Goal: Task Accomplishment & Management: Use online tool/utility

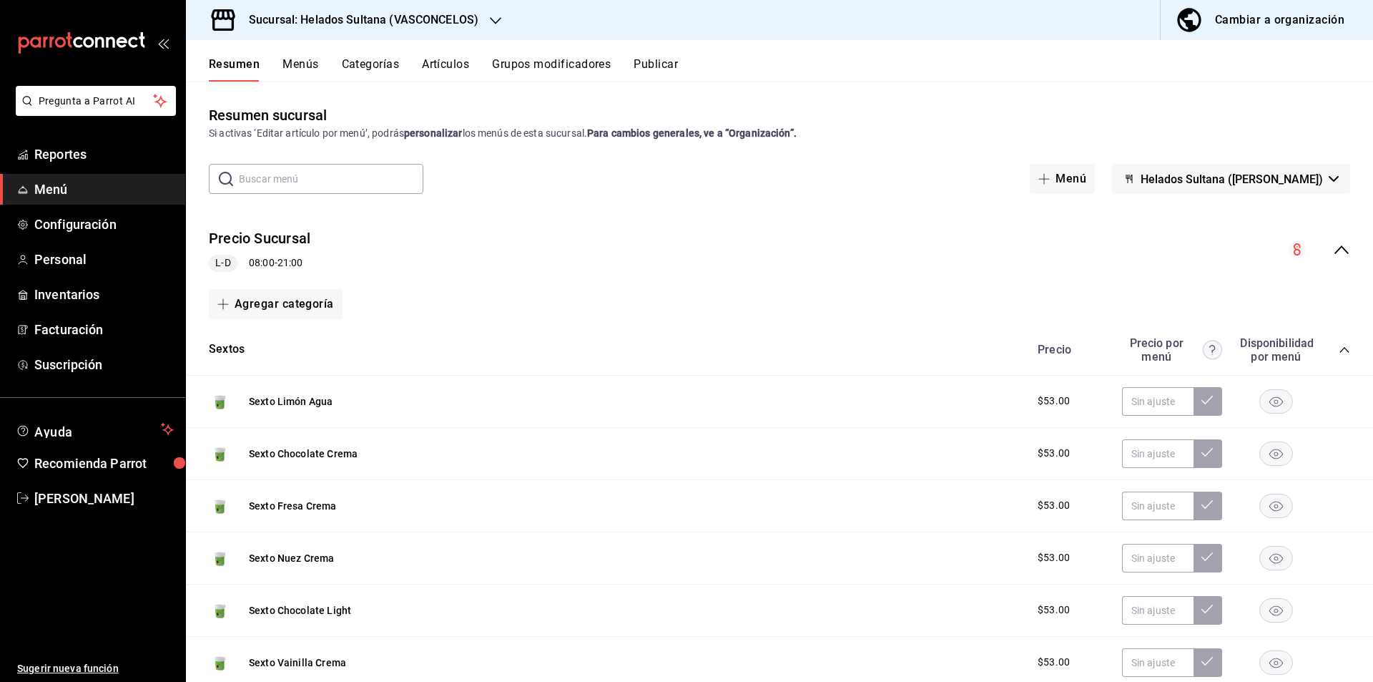
click at [1336, 257] on icon "collapse-menu-row" at bounding box center [1341, 249] width 17 height 17
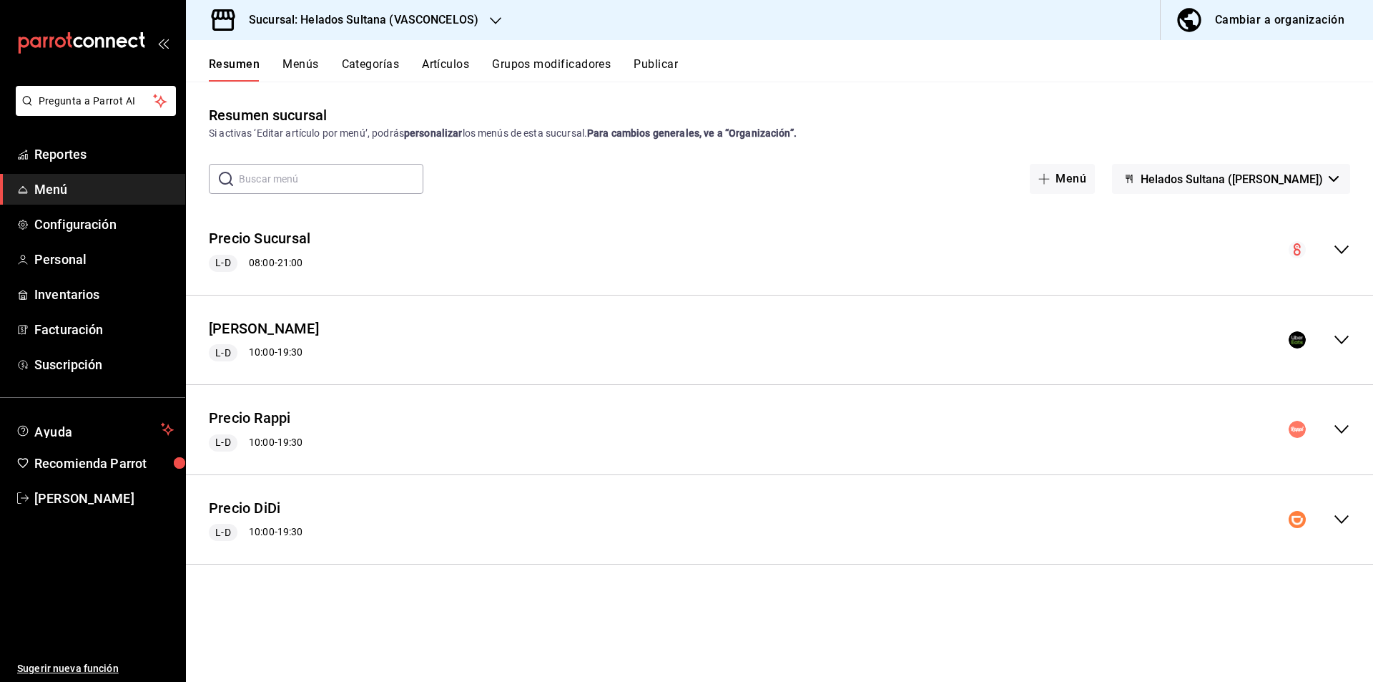
click at [1338, 331] on icon "collapse-menu-row" at bounding box center [1341, 339] width 17 height 17
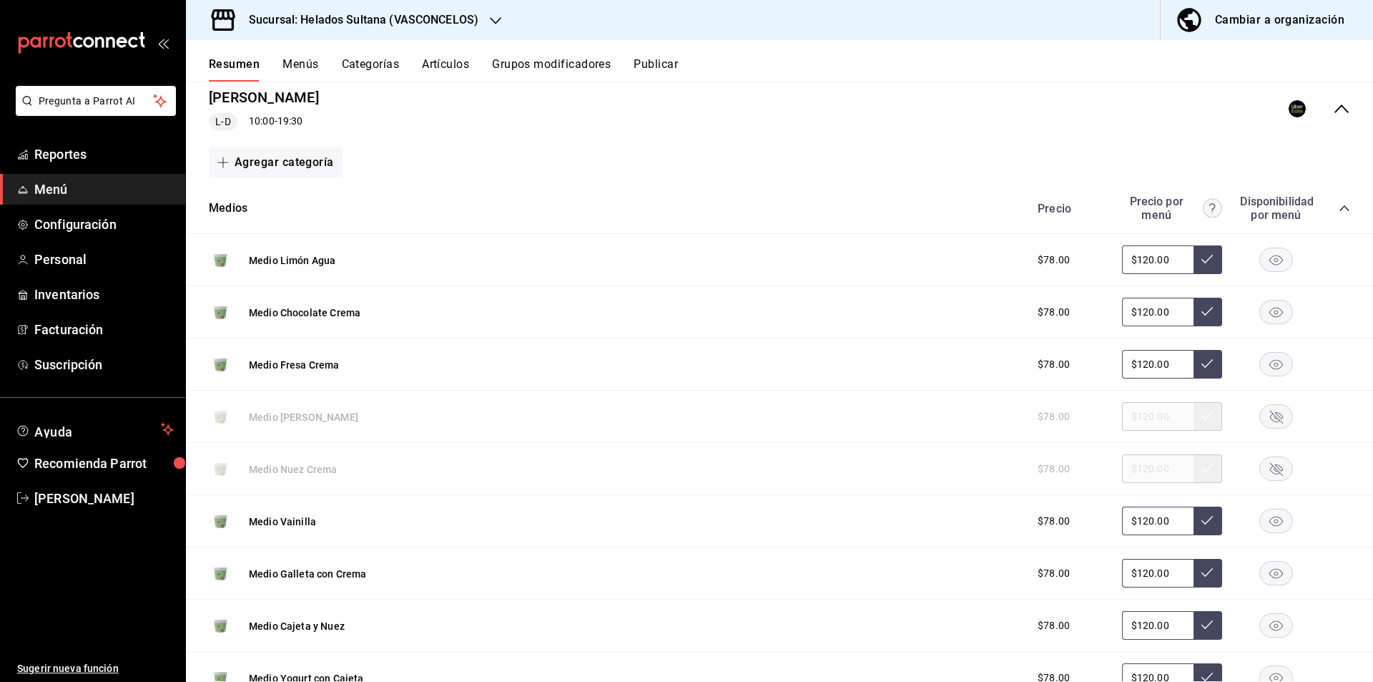
scroll to position [278, 0]
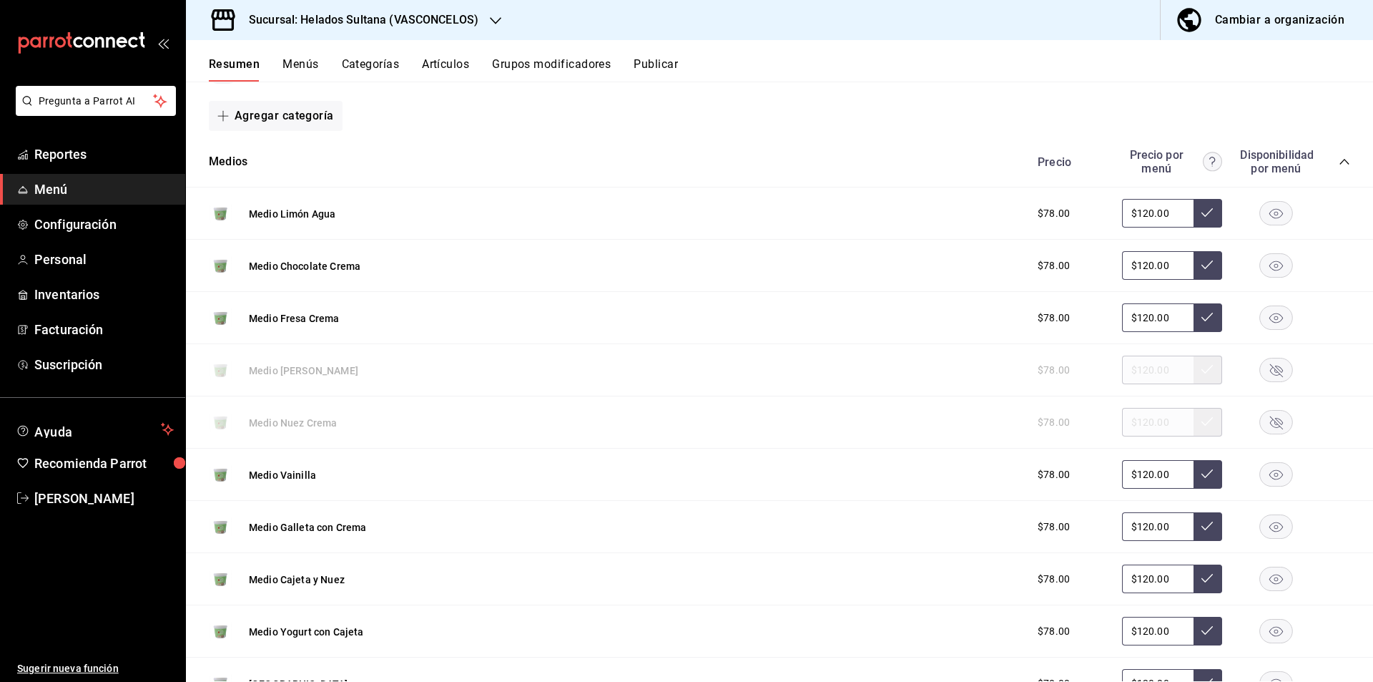
click at [1339, 160] on icon "collapse-category-row" at bounding box center [1344, 161] width 11 height 11
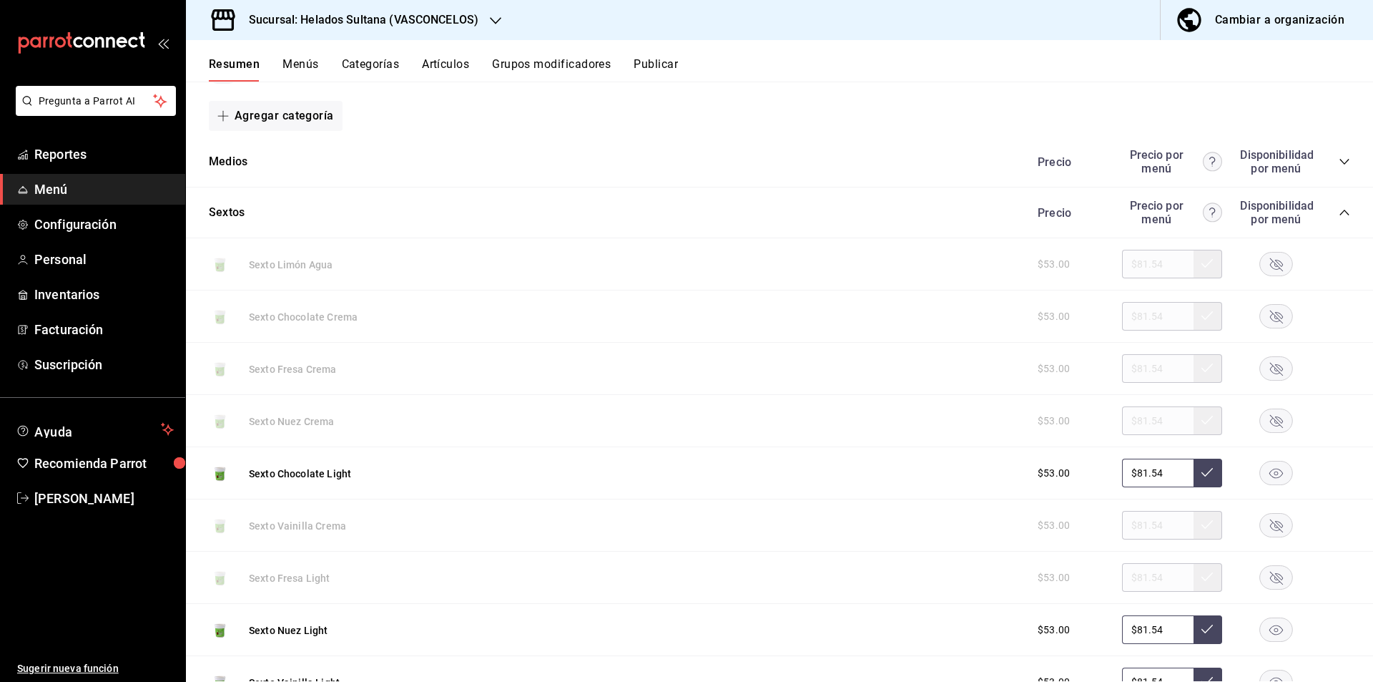
click at [1339, 209] on icon "collapse-category-row" at bounding box center [1344, 212] width 11 height 11
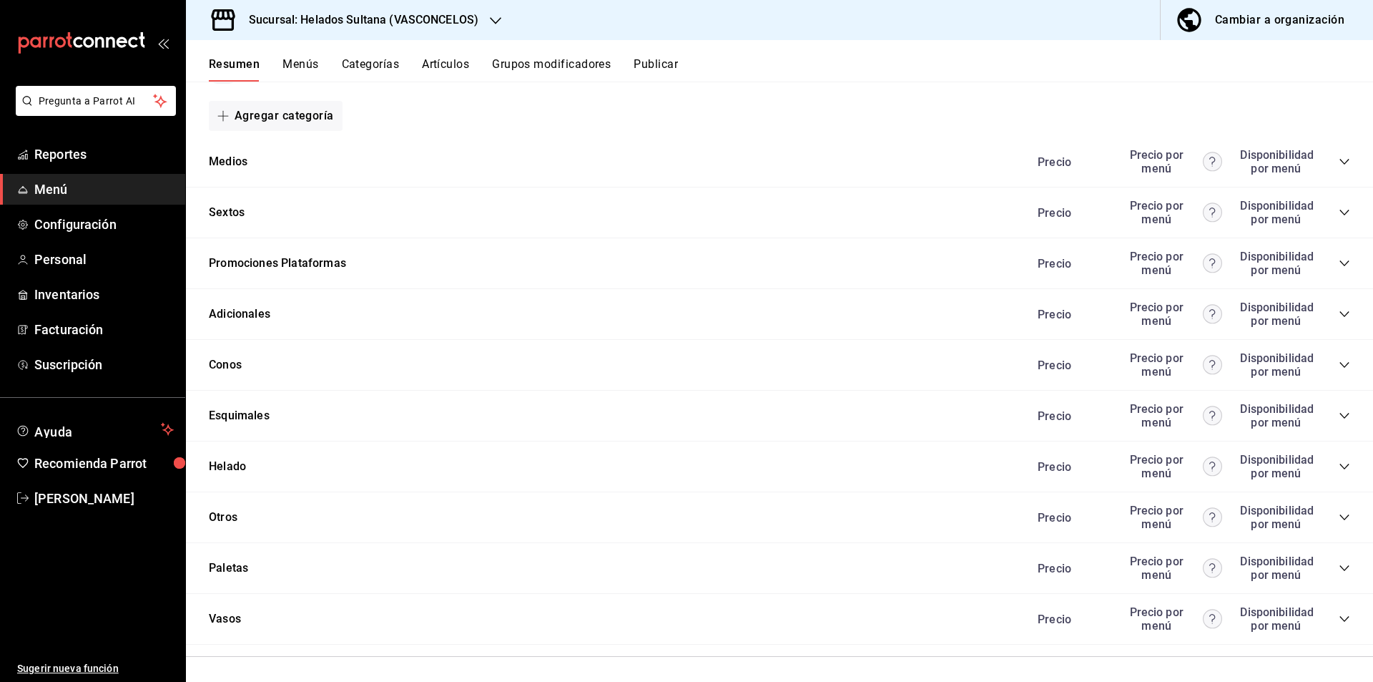
click at [1339, 265] on icon "collapse-category-row" at bounding box center [1344, 263] width 11 height 11
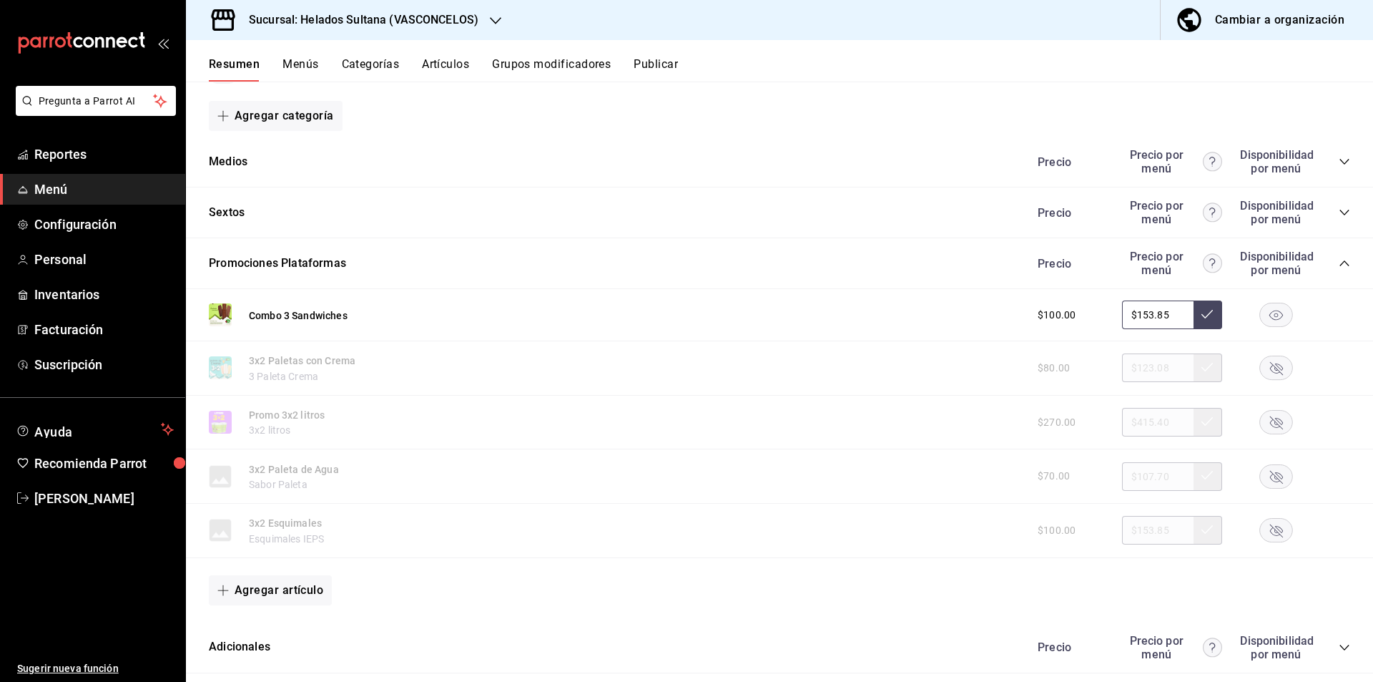
click at [1266, 318] on rect "button" at bounding box center [1276, 315] width 33 height 24
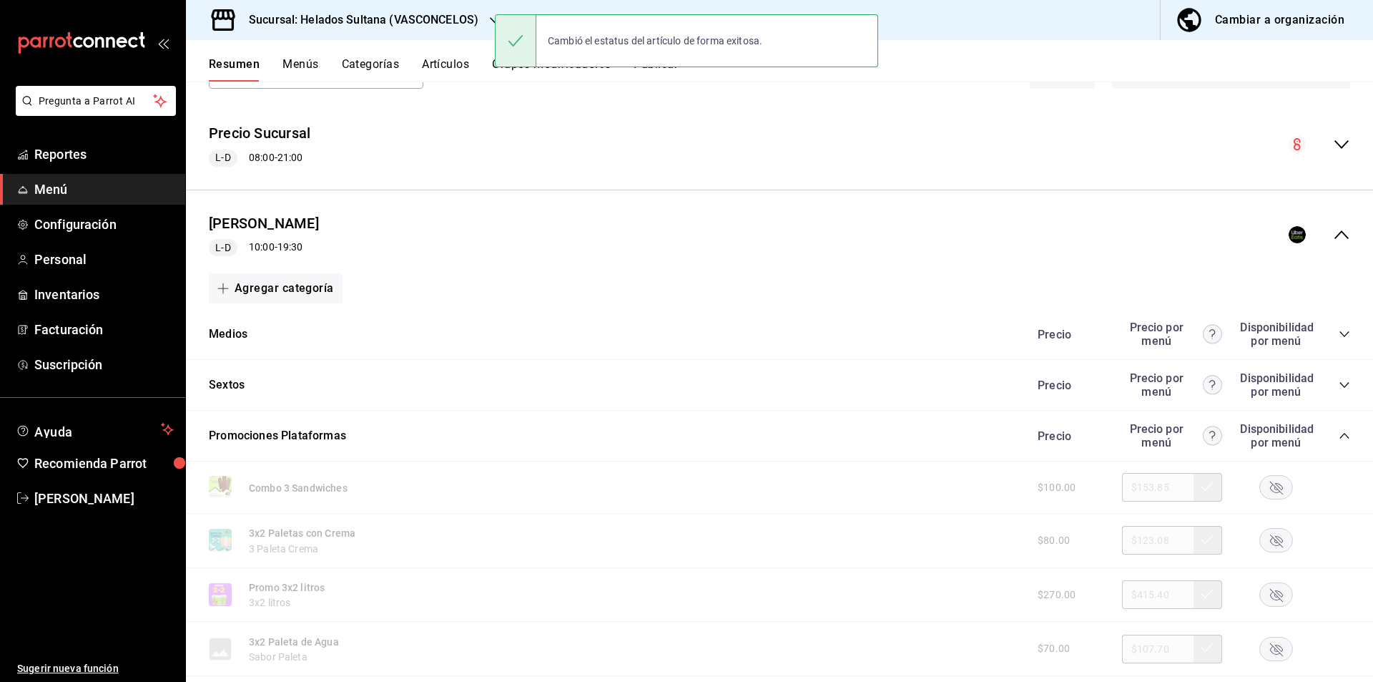
scroll to position [97, 0]
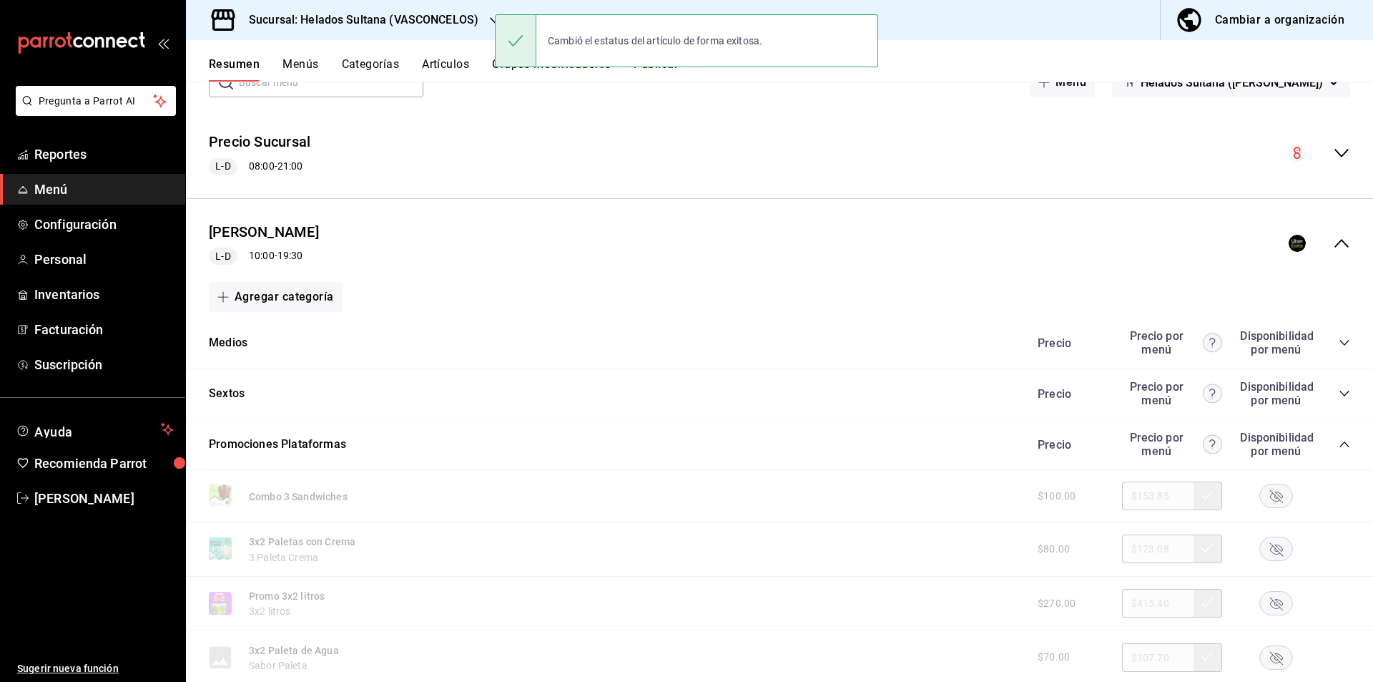
click at [1333, 230] on div "Precio Uber L-D 10:00 - 19:30" at bounding box center [779, 243] width 1187 height 67
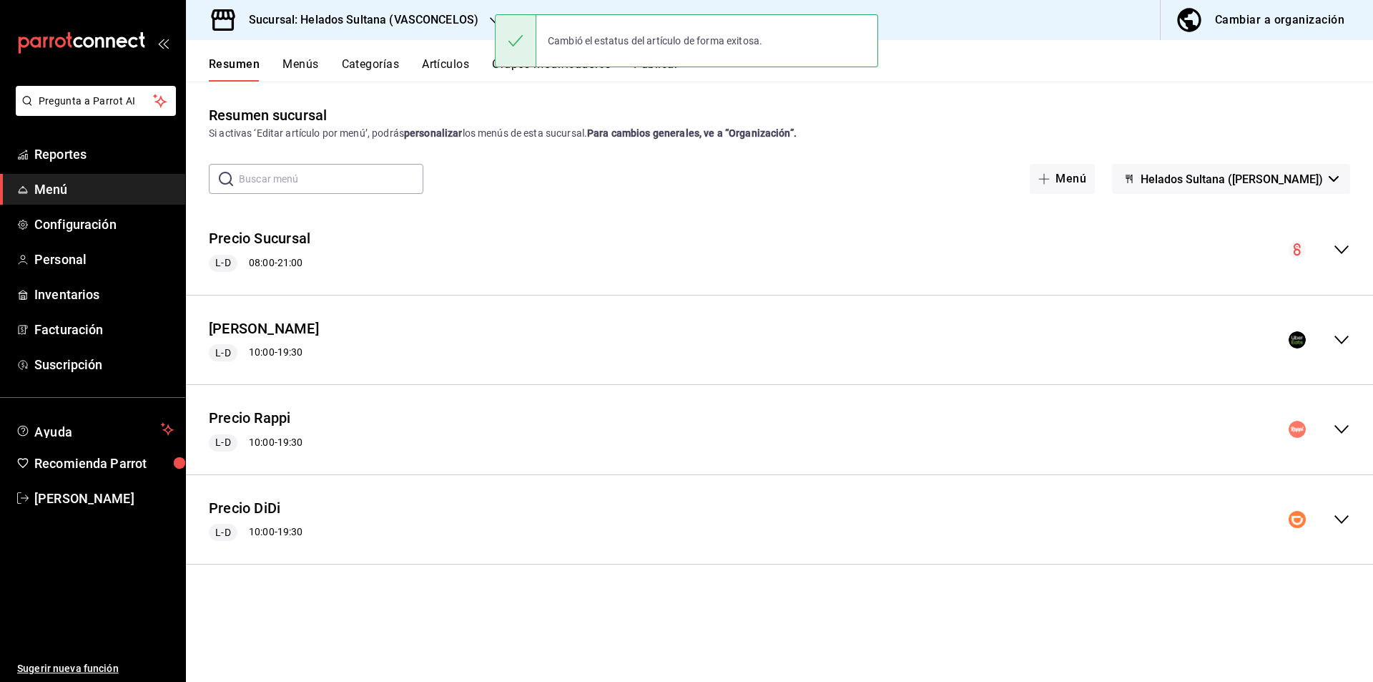
scroll to position [0, 0]
click at [1338, 413] on div "Precio Rappi L-D 10:00 - 19:30" at bounding box center [779, 429] width 1187 height 67
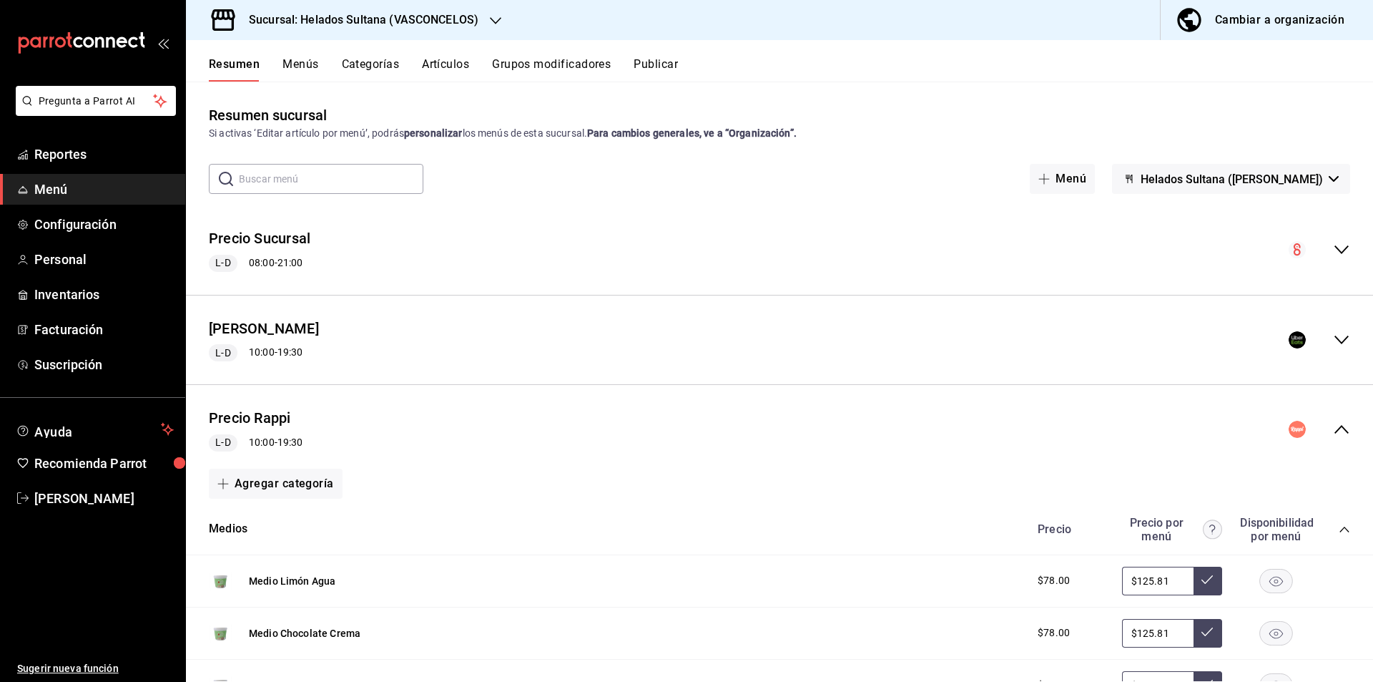
scroll to position [288, 0]
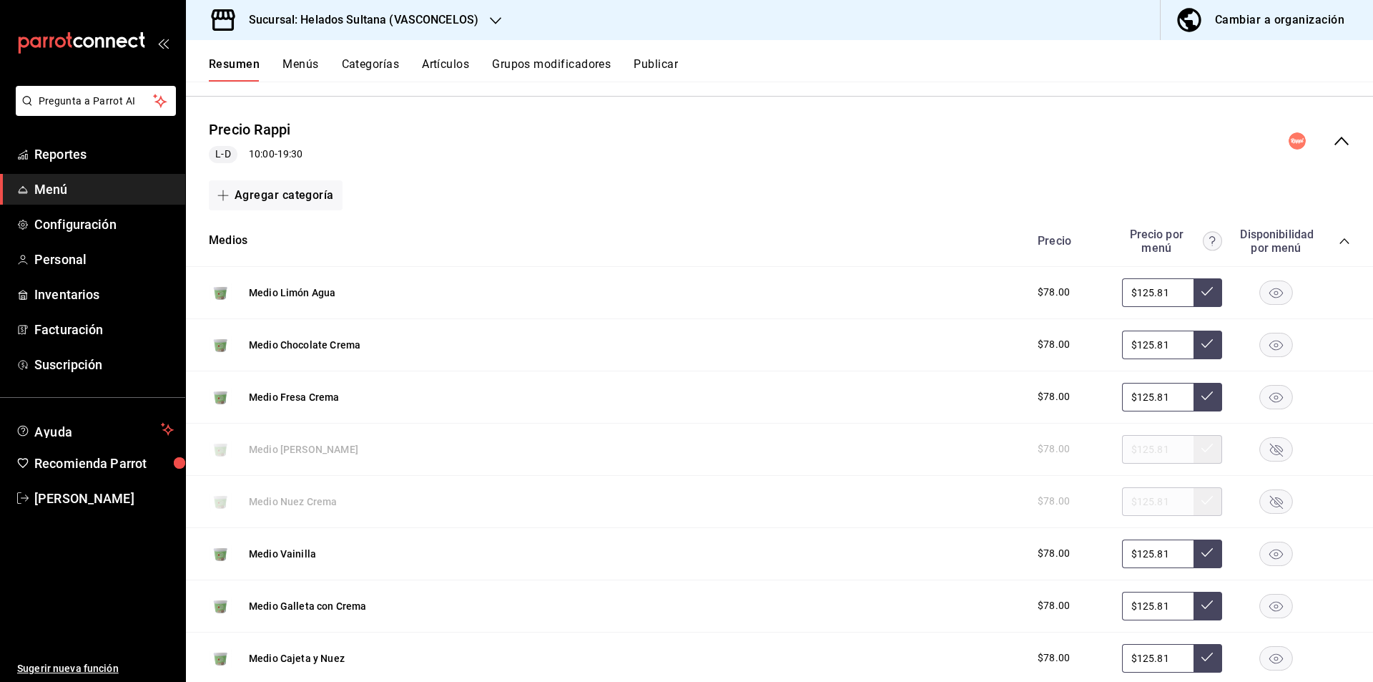
click at [1328, 236] on div "Precio Precio por menú Disponibilidad por menú" at bounding box center [1187, 240] width 327 height 27
drag, startPoint x: 1336, startPoint y: 251, endPoint x: 1328, endPoint y: 236, distance: 17.0
click at [1328, 236] on div "Precio Precio por menú Disponibilidad por menú" at bounding box center [1187, 240] width 327 height 27
click at [1339, 243] on icon "collapse-category-row" at bounding box center [1344, 240] width 11 height 11
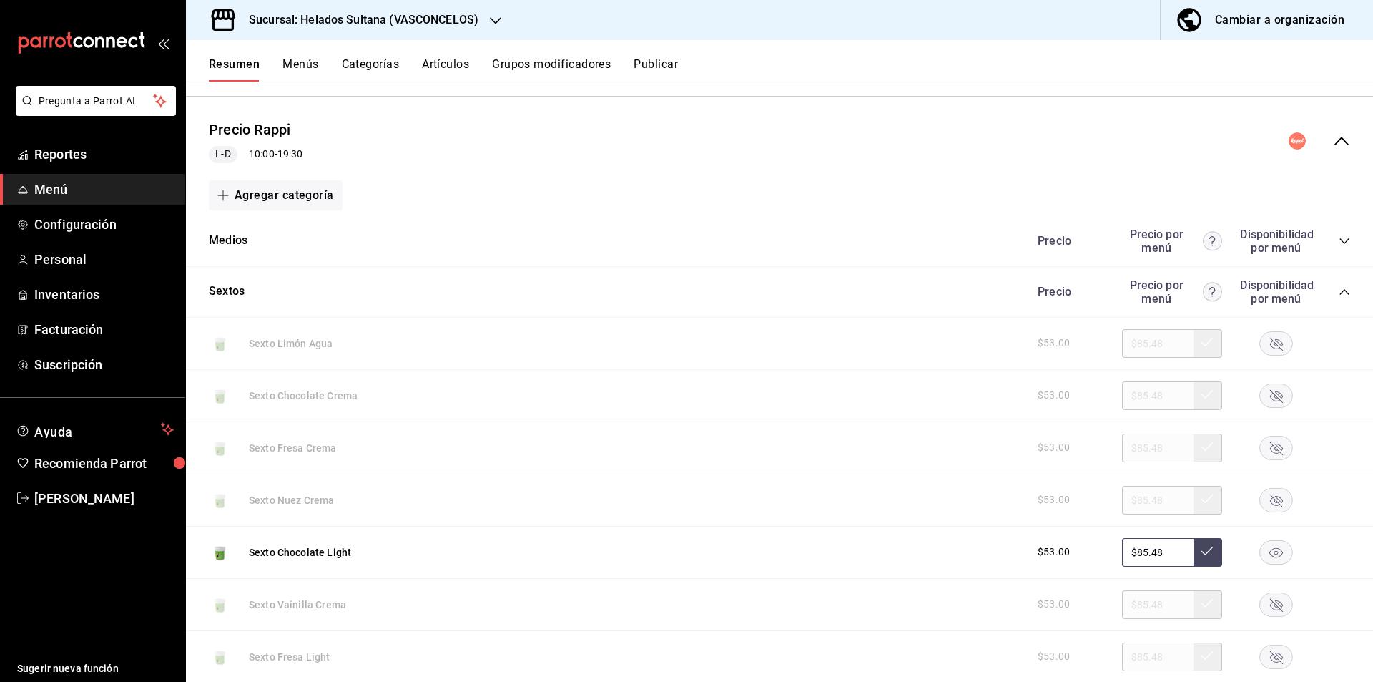
click at [1340, 292] on div "Sextos Precio Precio por menú Disponibilidad por menú" at bounding box center [779, 292] width 1187 height 51
click at [1339, 292] on icon "collapse-category-row" at bounding box center [1344, 291] width 11 height 11
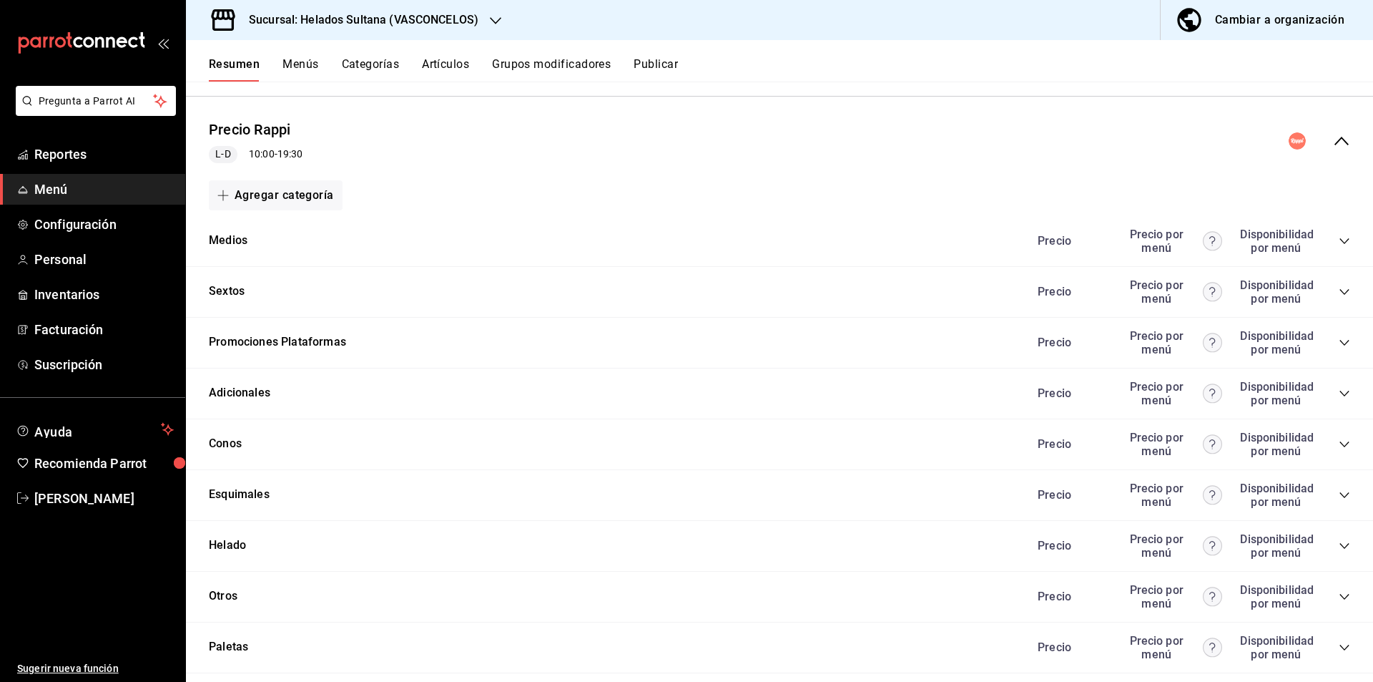
click at [1339, 346] on icon "collapse-category-row" at bounding box center [1344, 342] width 11 height 11
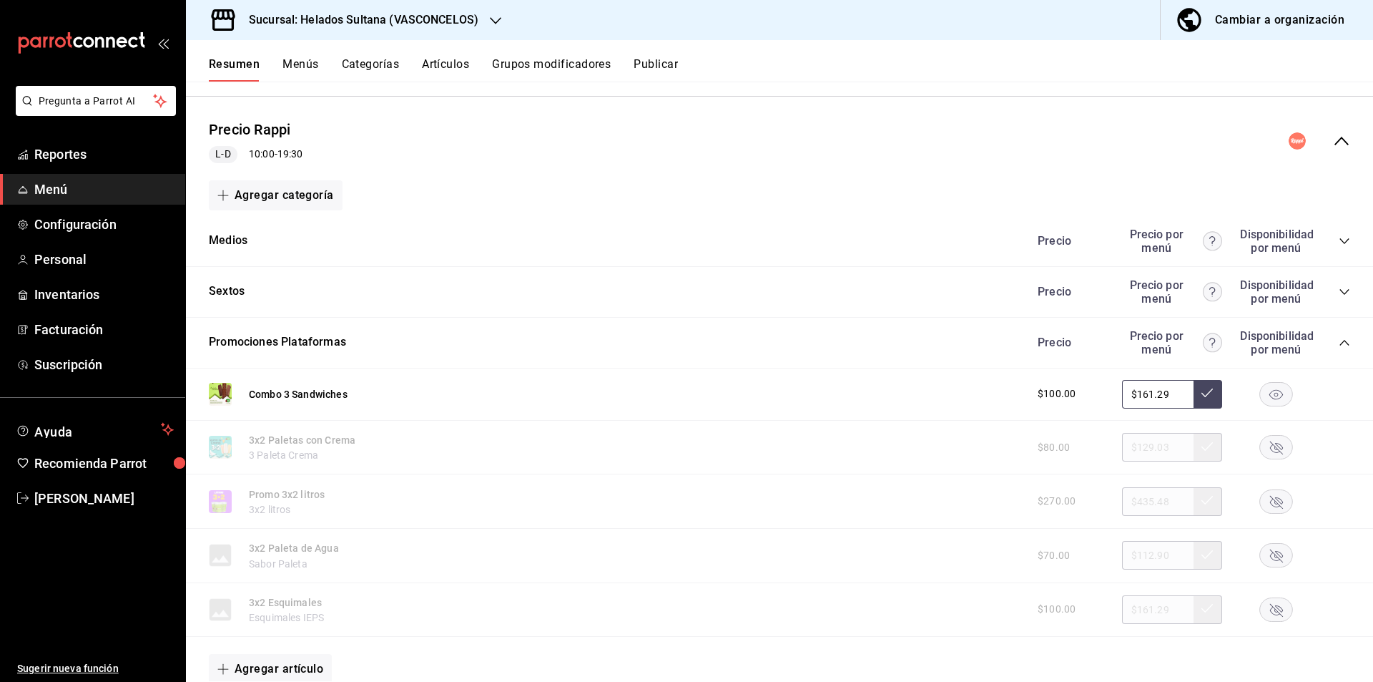
click at [1270, 390] on rect "button" at bounding box center [1276, 394] width 33 height 24
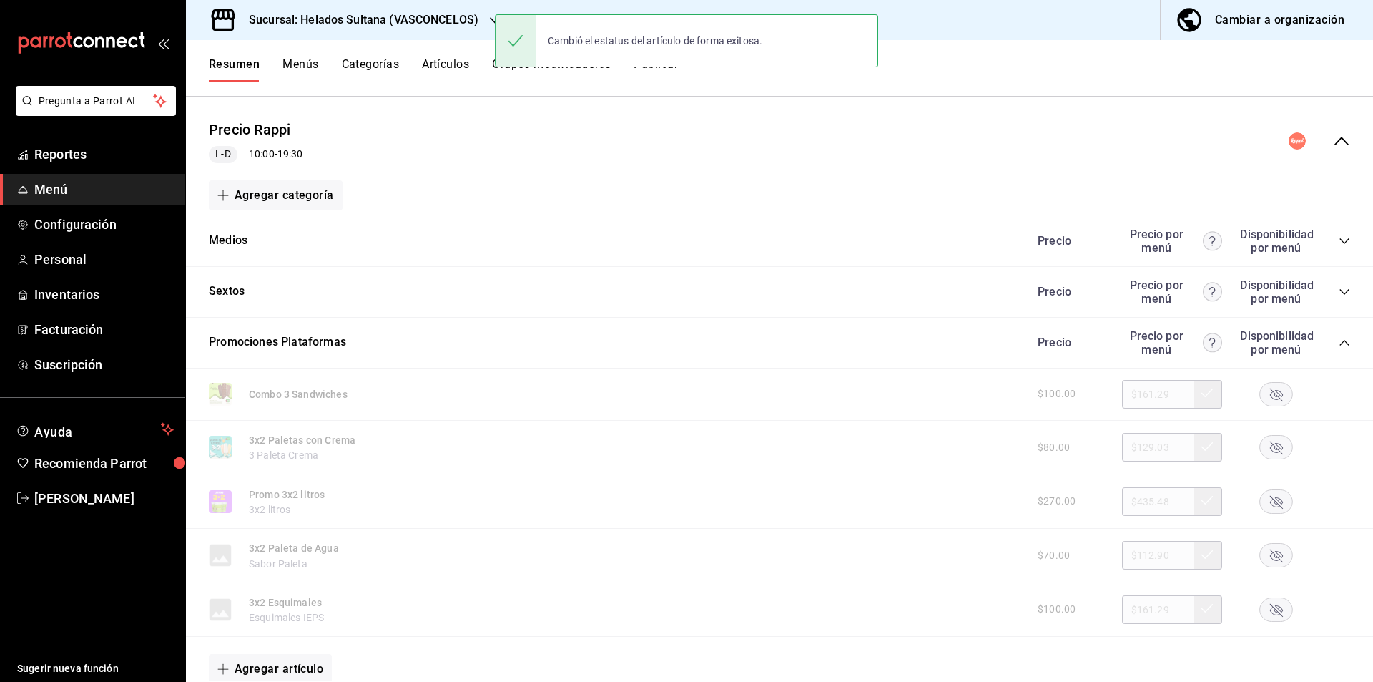
click at [1331, 158] on div "Precio Rappi L-D 10:00 - 19:30" at bounding box center [779, 141] width 1187 height 67
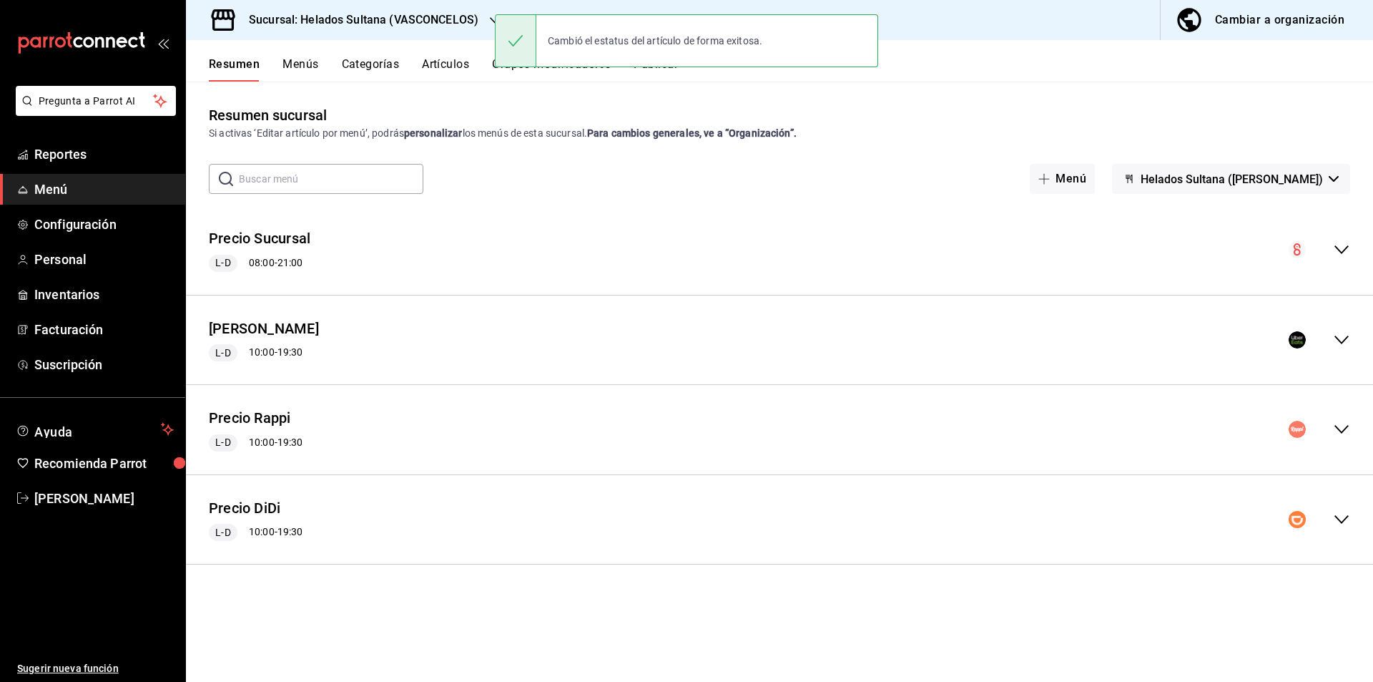
scroll to position [0, 0]
click at [1341, 508] on div "Precio DiDi L-D 10:00 - 19:30" at bounding box center [779, 519] width 1187 height 67
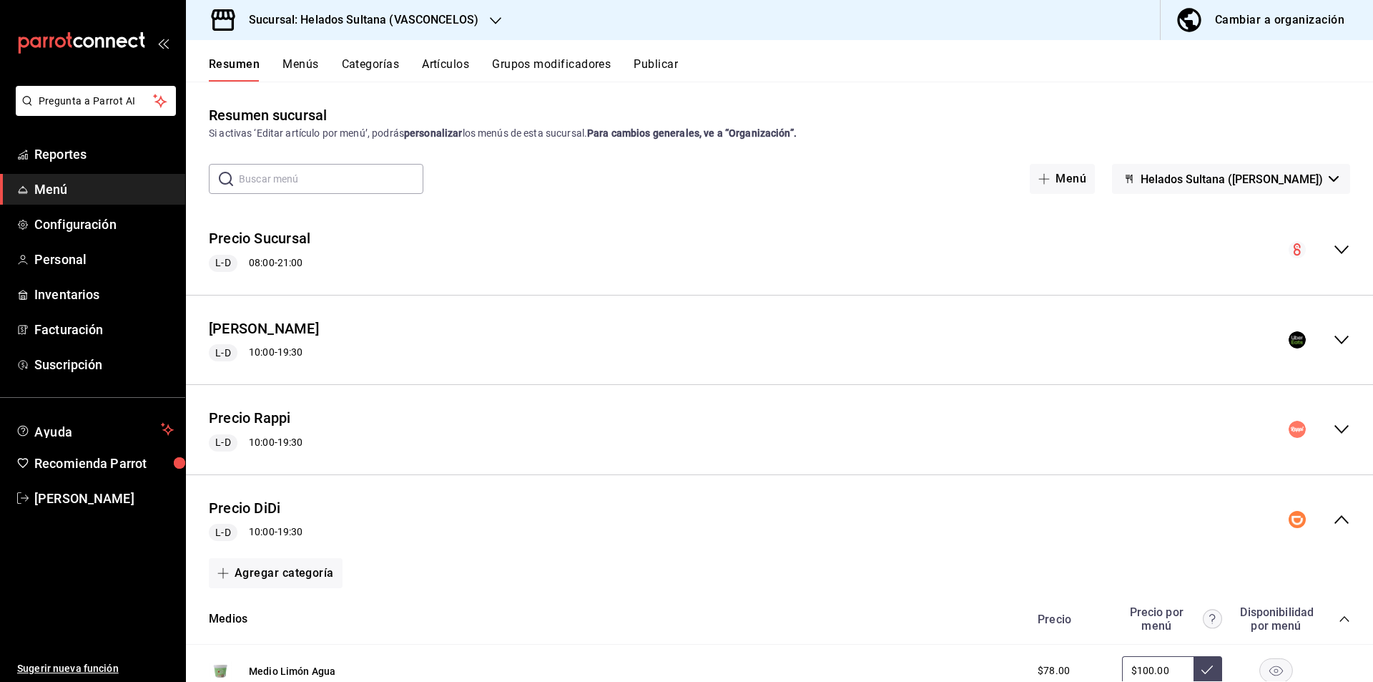
scroll to position [375, 0]
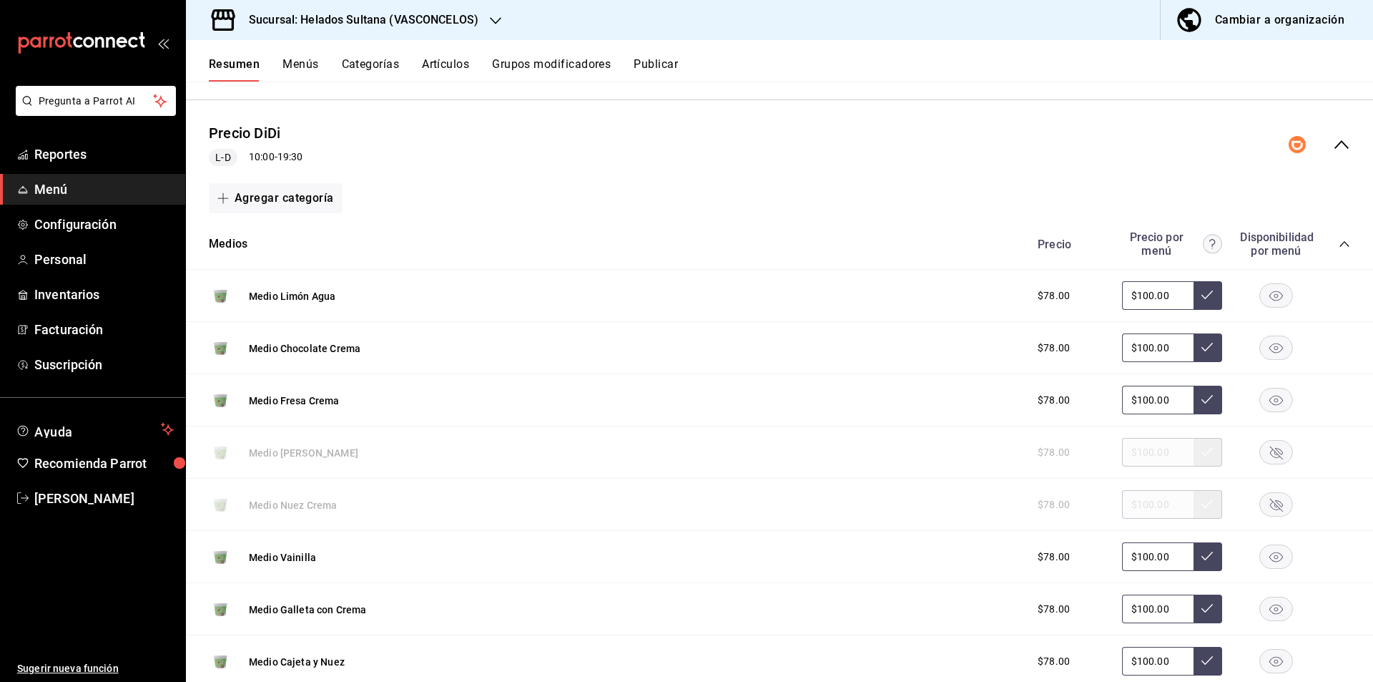
click at [1339, 246] on icon "collapse-category-row" at bounding box center [1344, 243] width 11 height 11
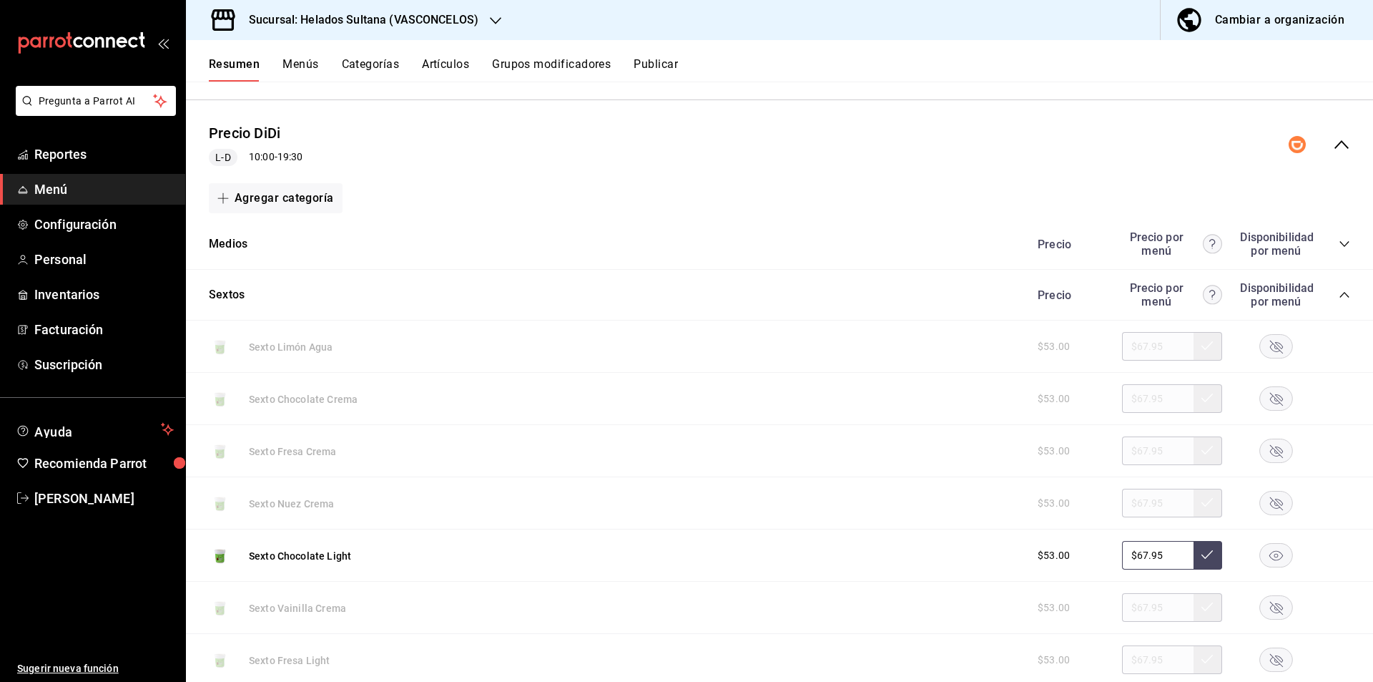
click at [1339, 294] on icon "collapse-category-row" at bounding box center [1344, 294] width 11 height 11
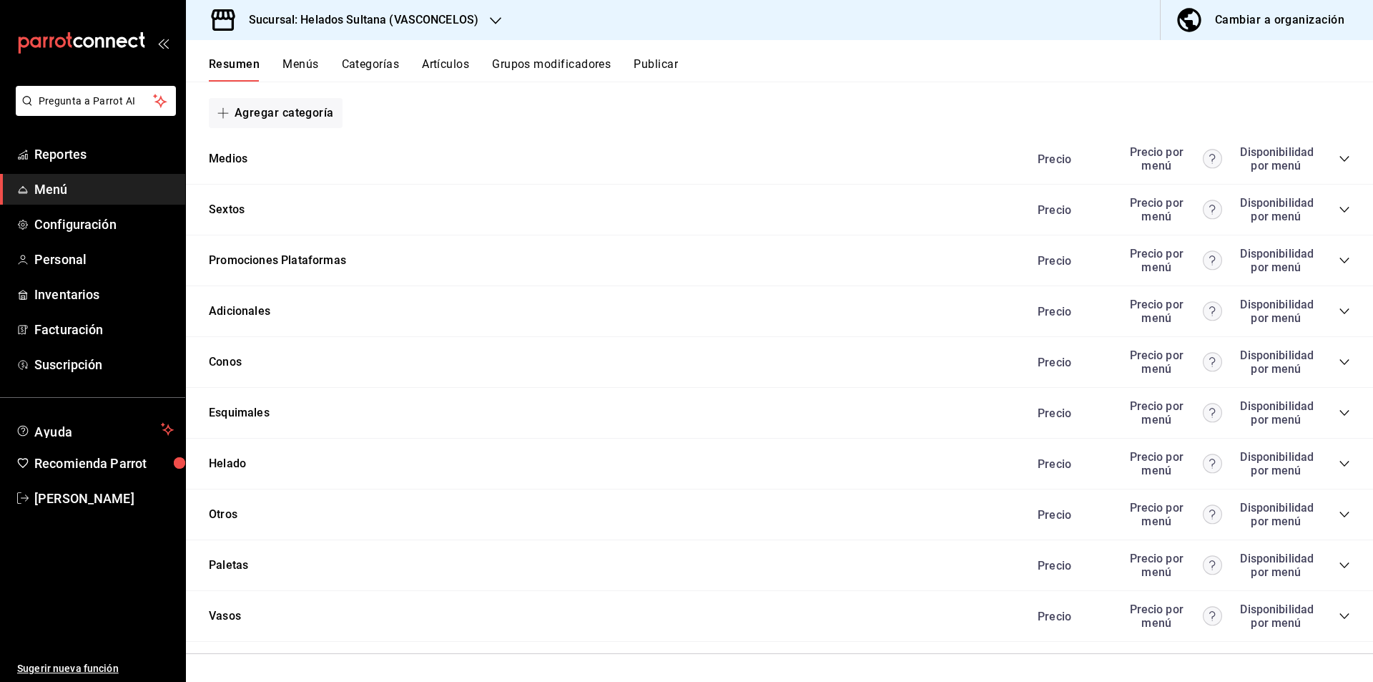
scroll to position [461, 0]
click at [1340, 260] on icon "collapse-category-row" at bounding box center [1344, 259] width 9 height 6
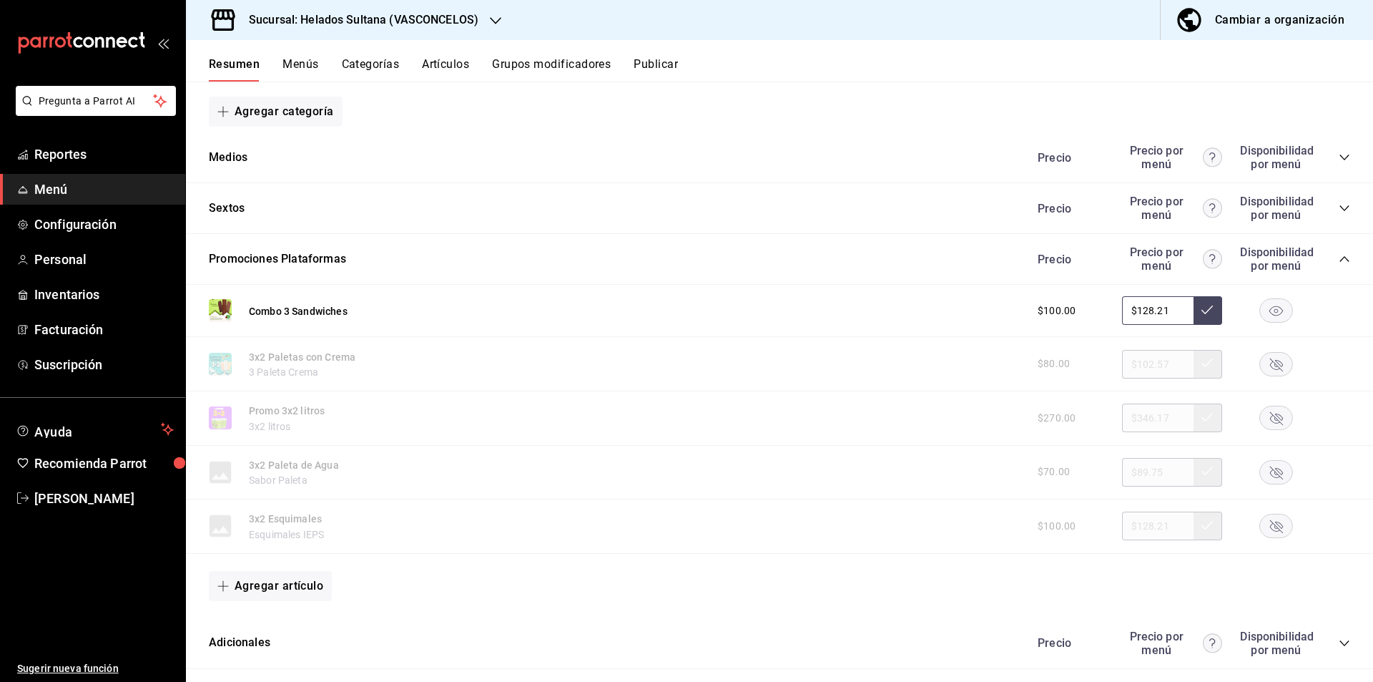
click at [1264, 308] on rect "button" at bounding box center [1276, 311] width 33 height 24
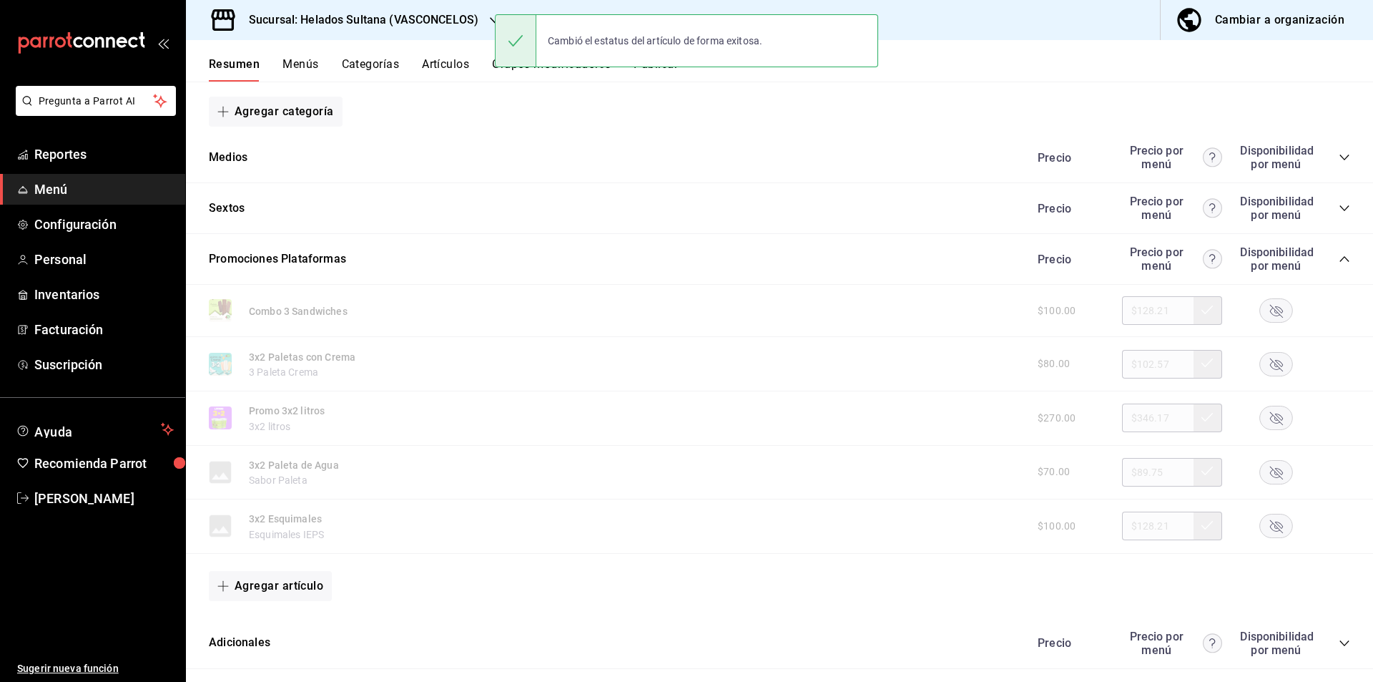
scroll to position [0, 0]
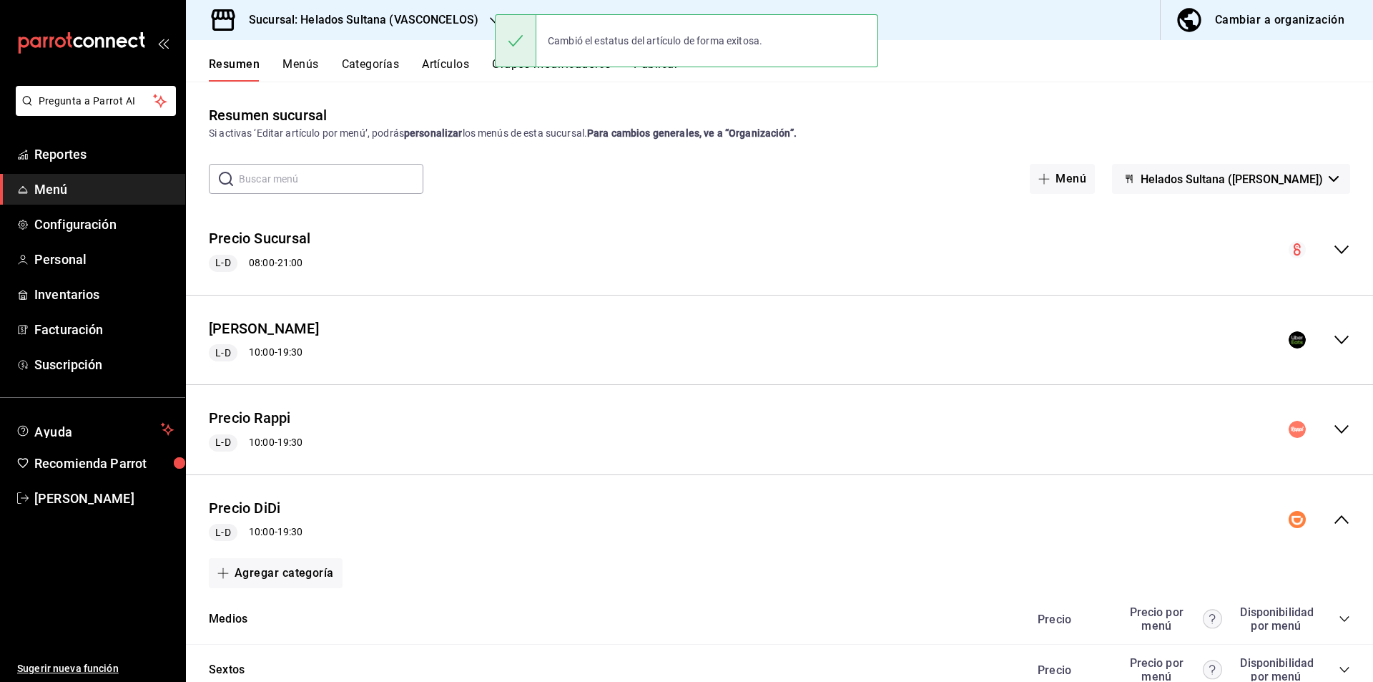
click at [666, 74] on button "Publicar" at bounding box center [656, 69] width 44 height 24
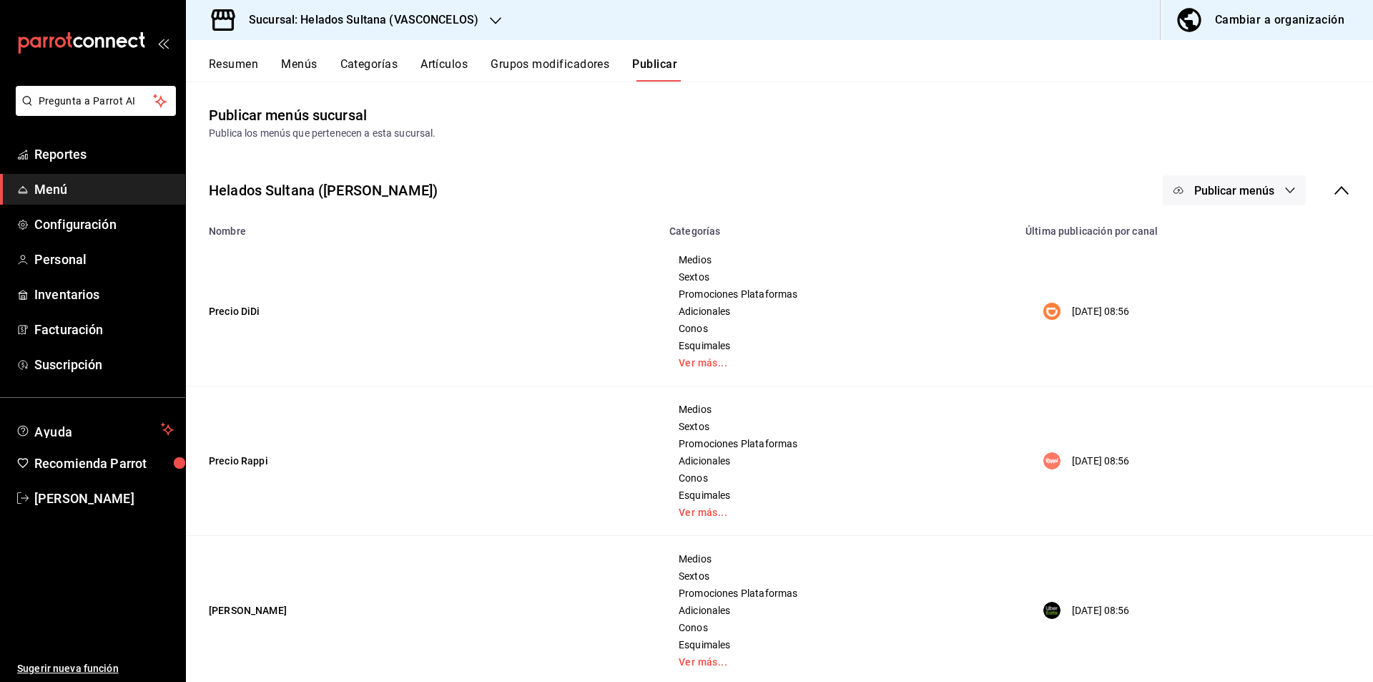
click at [1256, 188] on span "Publicar menús" at bounding box center [1235, 191] width 80 height 14
click at [1217, 225] on li "DiDi Food" at bounding box center [1225, 237] width 132 height 40
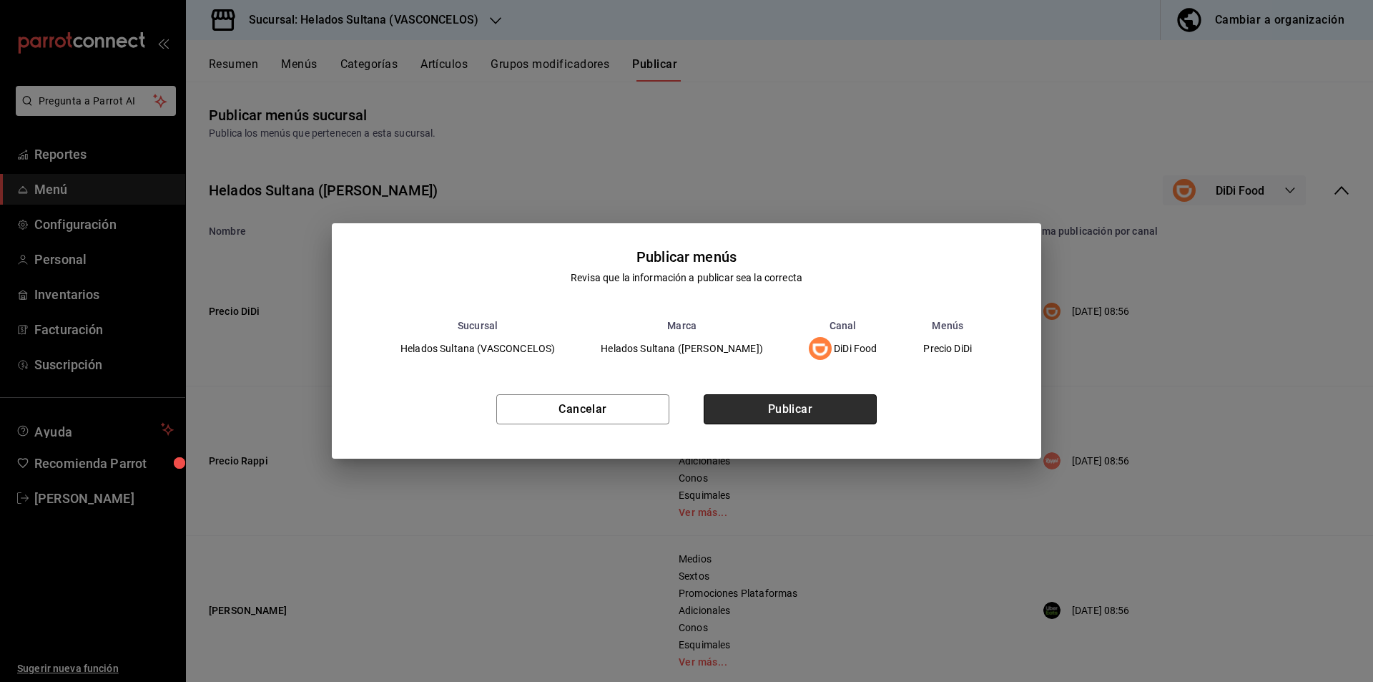
click at [807, 417] on button "Publicar" at bounding box center [790, 409] width 173 height 30
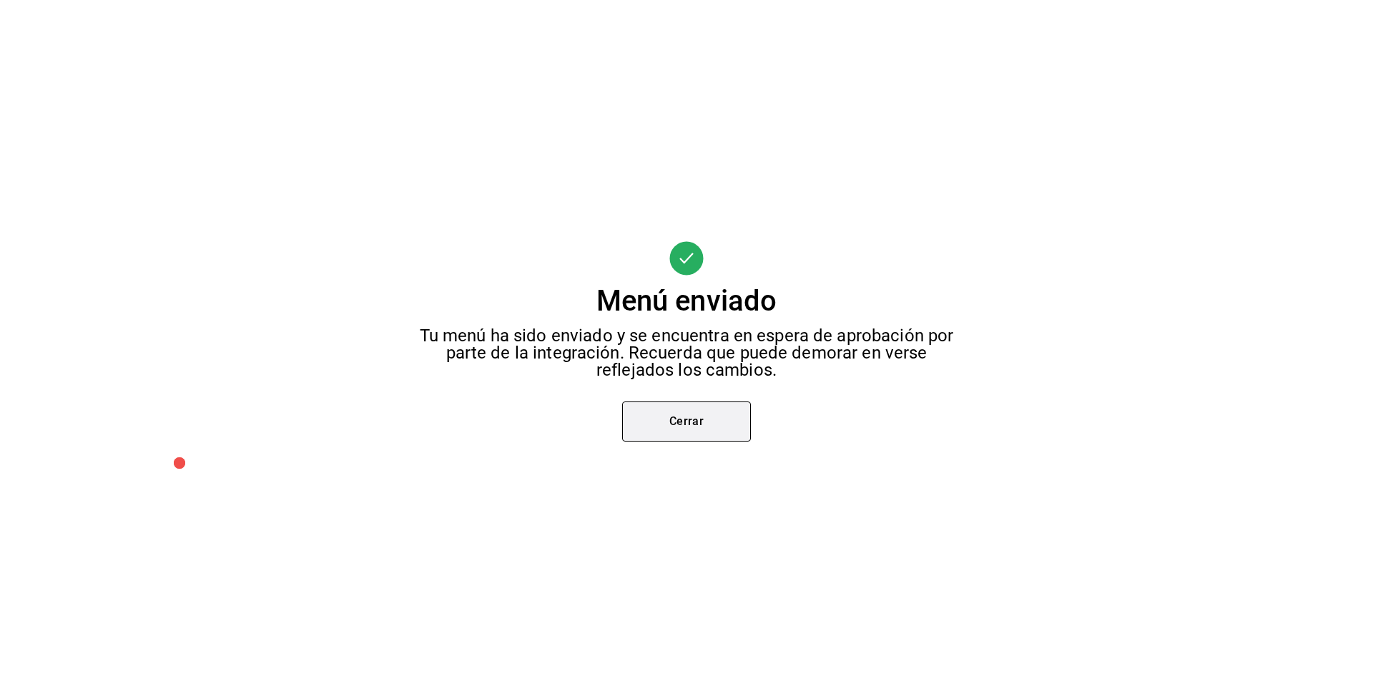
click at [738, 417] on button "Cerrar" at bounding box center [686, 421] width 129 height 40
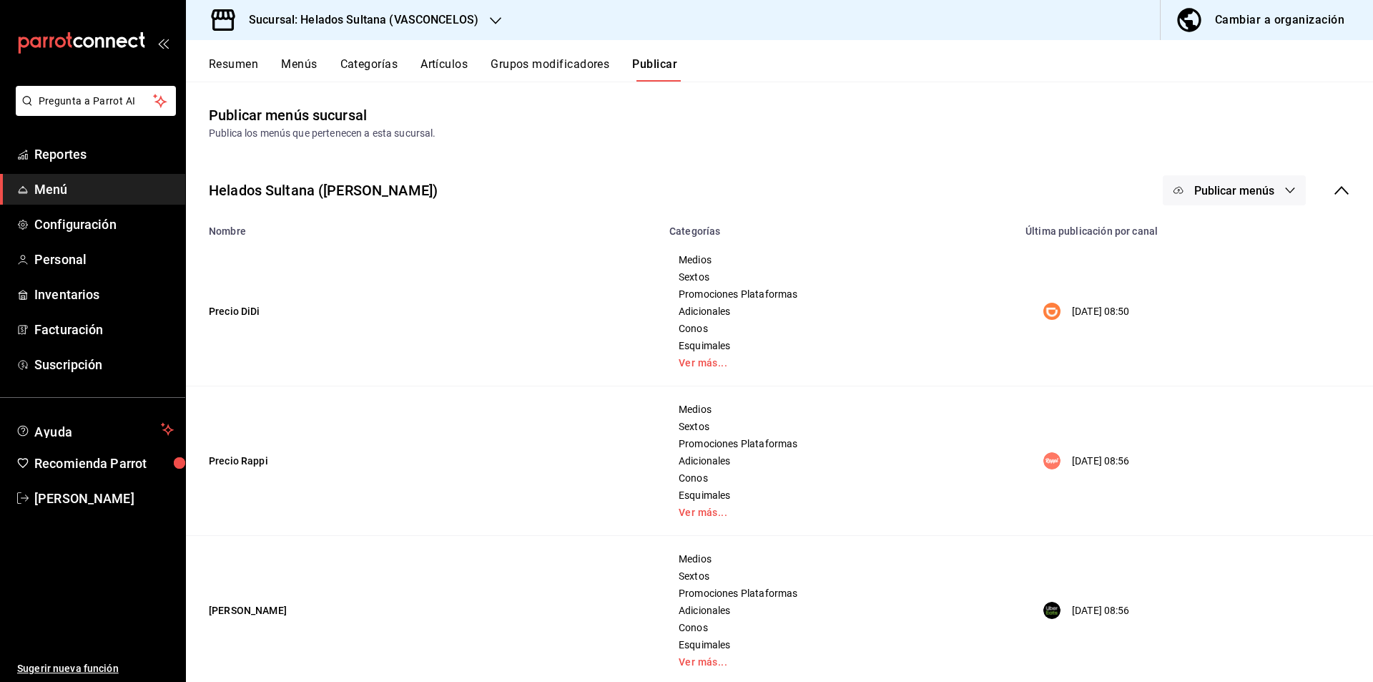
click at [1259, 189] on span "Publicar menús" at bounding box center [1235, 191] width 80 height 14
click at [1210, 283] on span "Rappi" at bounding box center [1244, 277] width 69 height 15
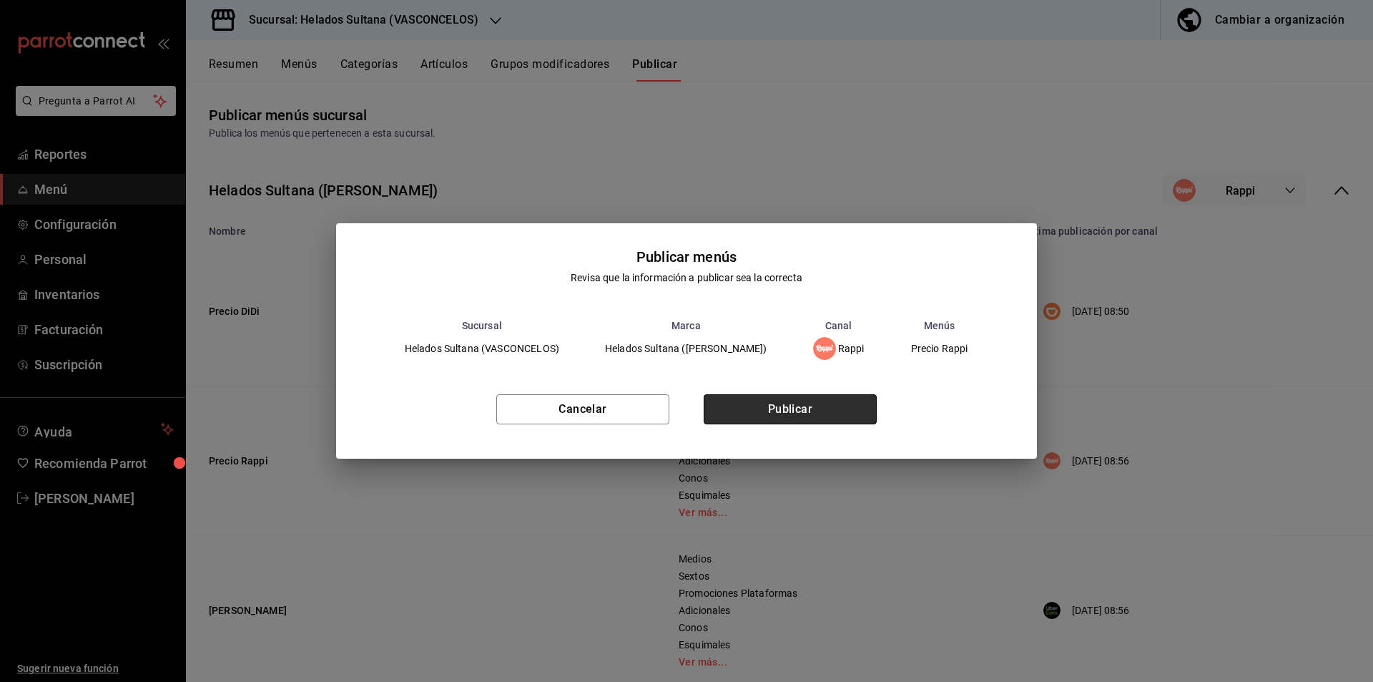
click at [821, 404] on button "Publicar" at bounding box center [790, 409] width 173 height 30
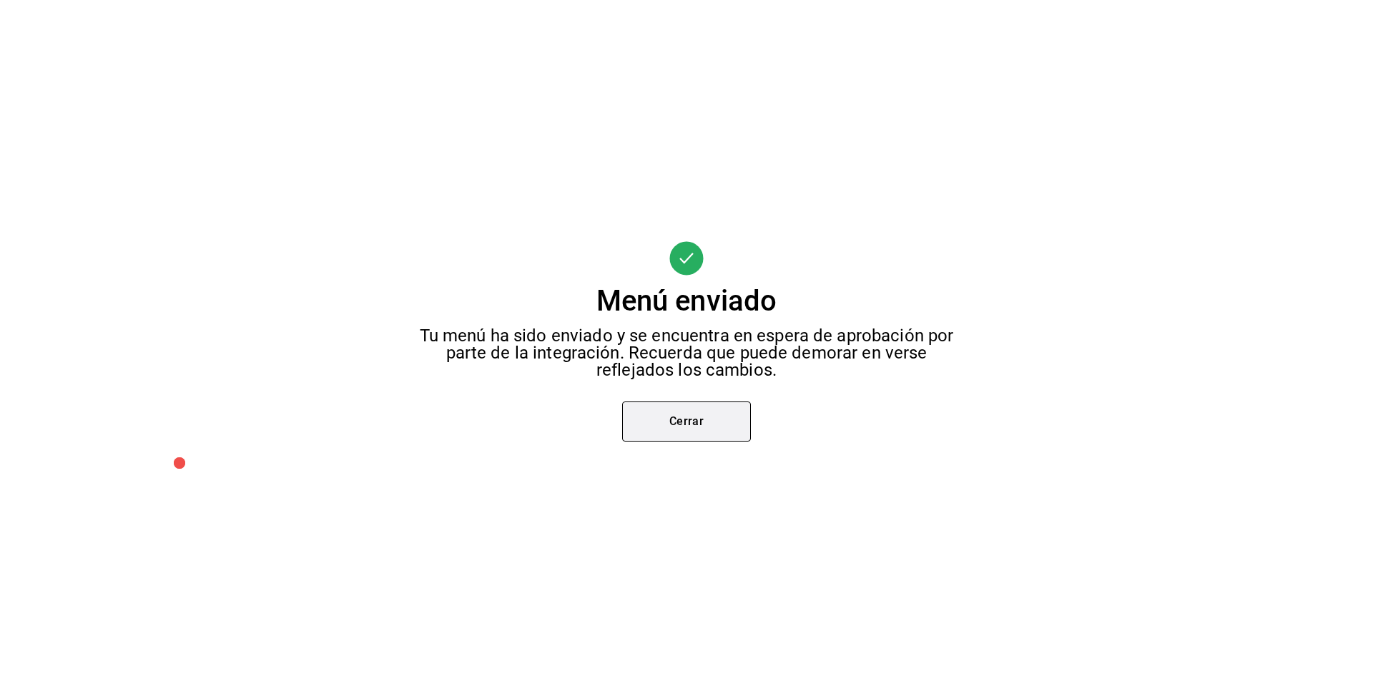
click at [695, 406] on button "Cerrar" at bounding box center [686, 421] width 129 height 40
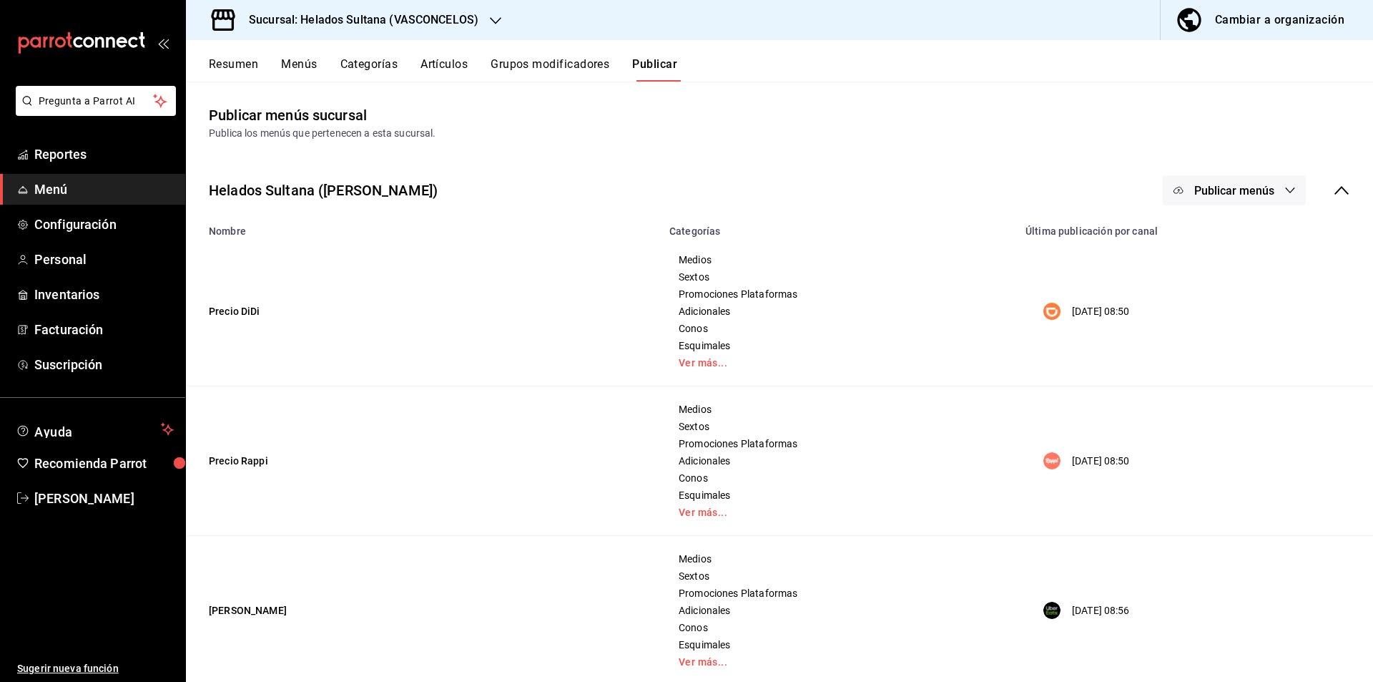
click at [1222, 182] on button "Publicar menús" at bounding box center [1234, 190] width 143 height 30
click at [1195, 327] on div at bounding box center [1190, 316] width 40 height 23
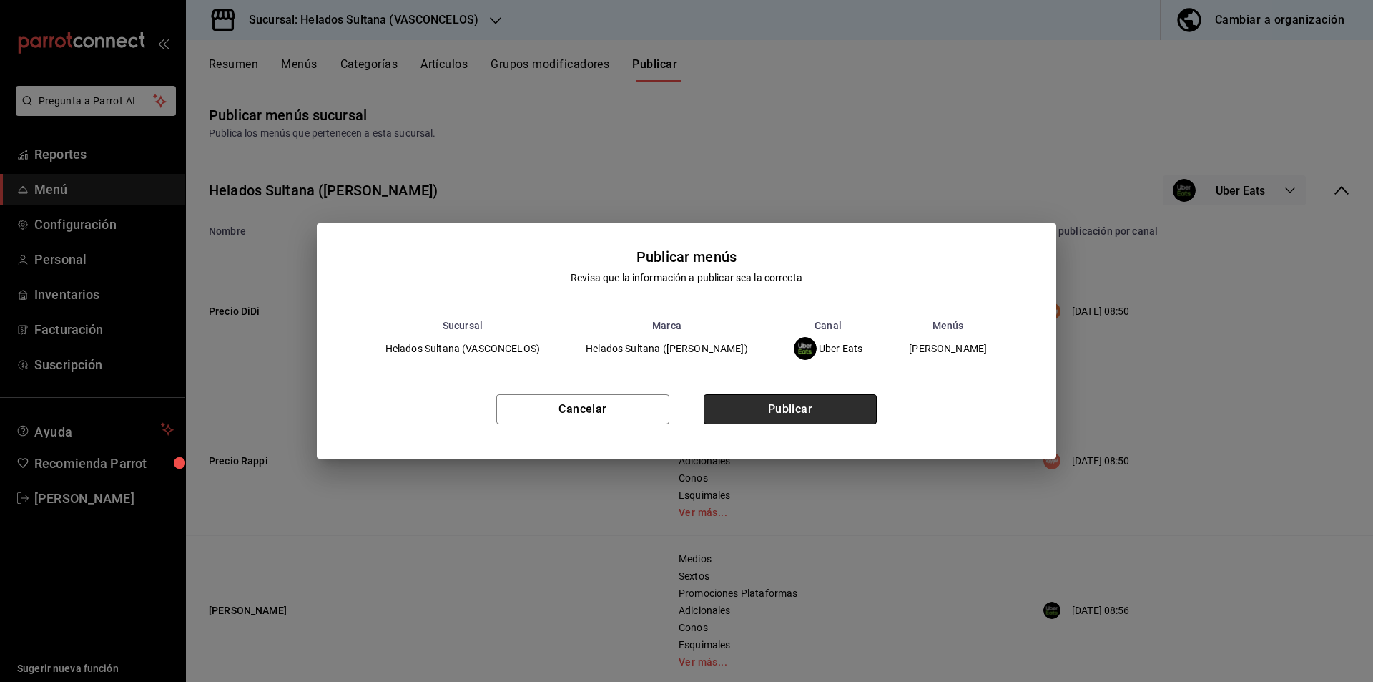
click at [828, 401] on button "Publicar" at bounding box center [790, 409] width 173 height 30
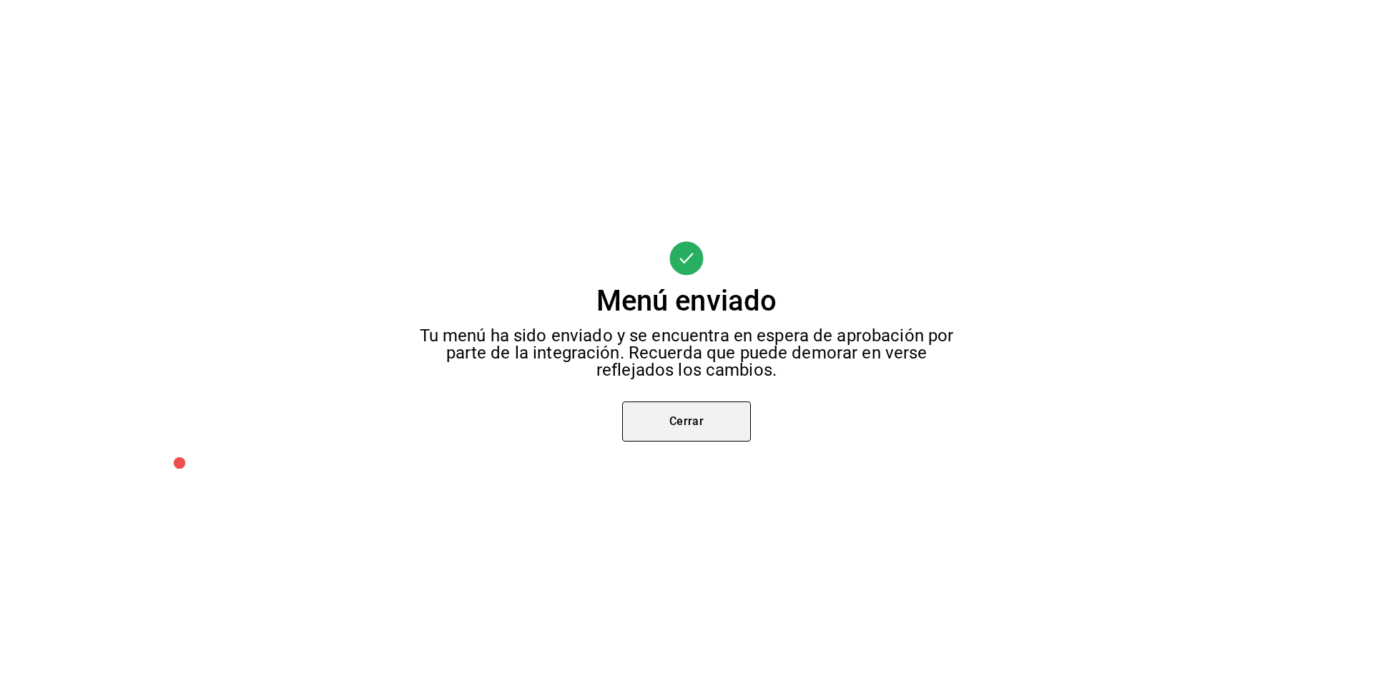
click at [748, 418] on button "Cerrar" at bounding box center [686, 421] width 129 height 40
